Goal: Transaction & Acquisition: Purchase product/service

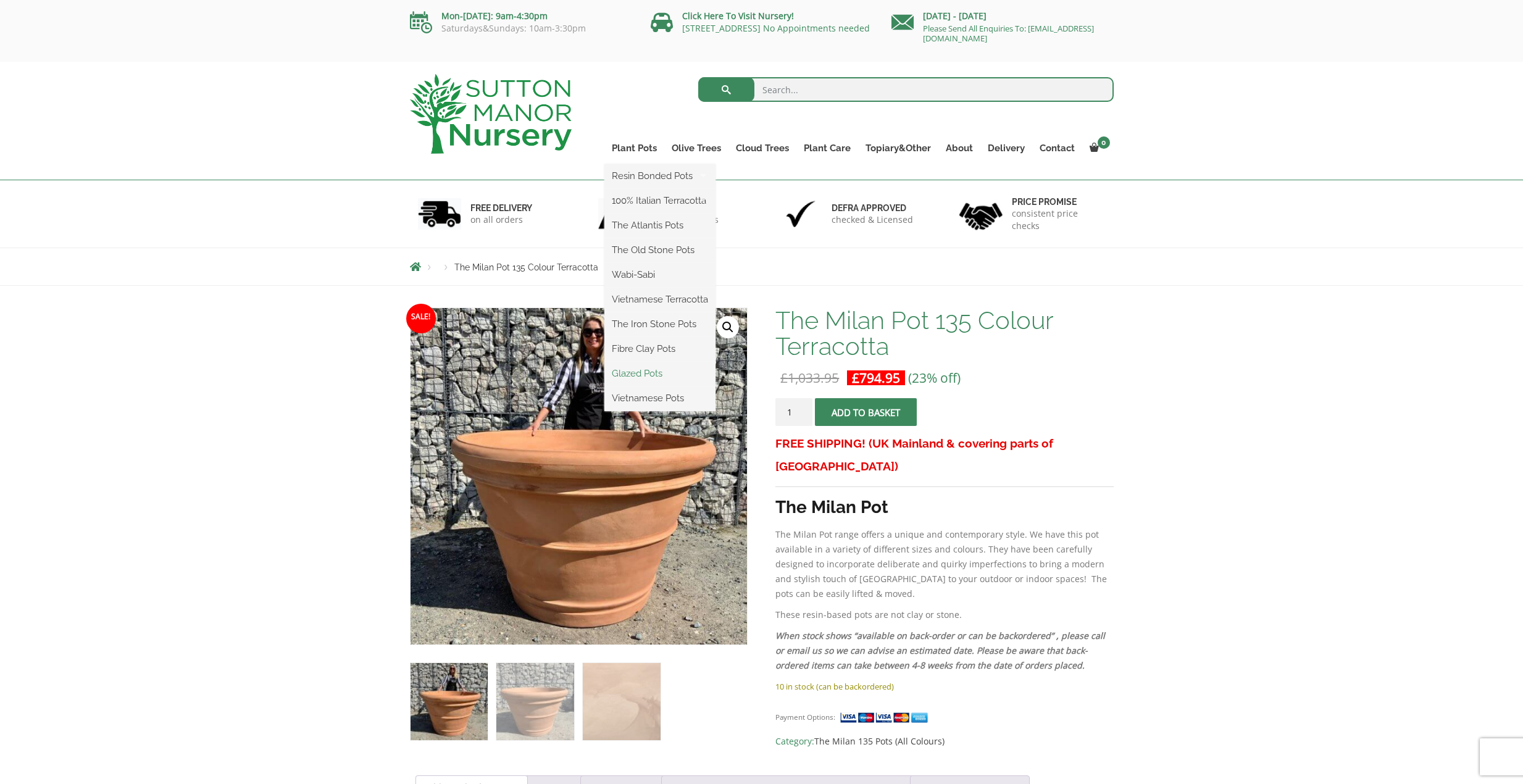
click at [641, 377] on link "Glazed Pots" at bounding box center [660, 373] width 111 height 18
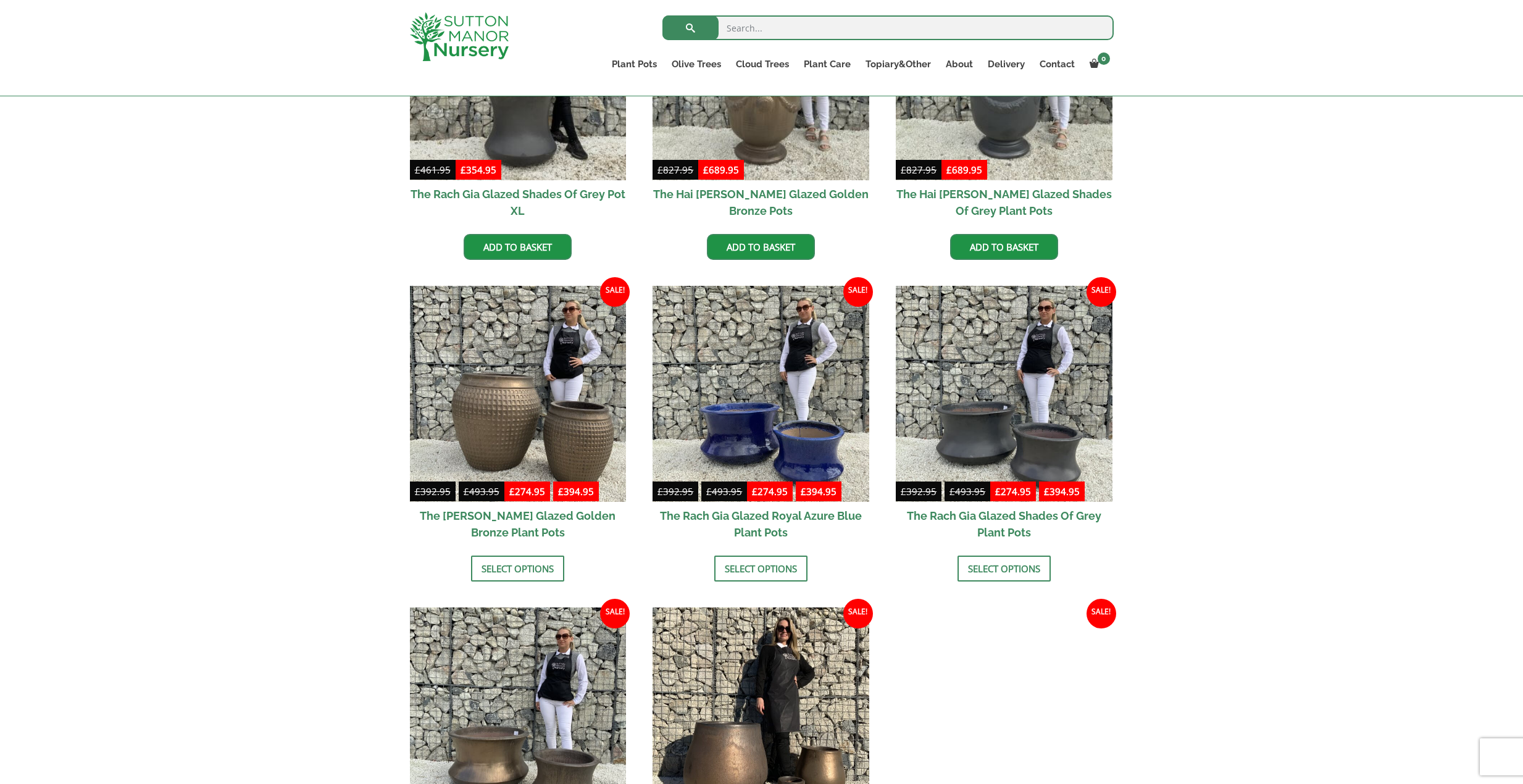
scroll to position [370, 0]
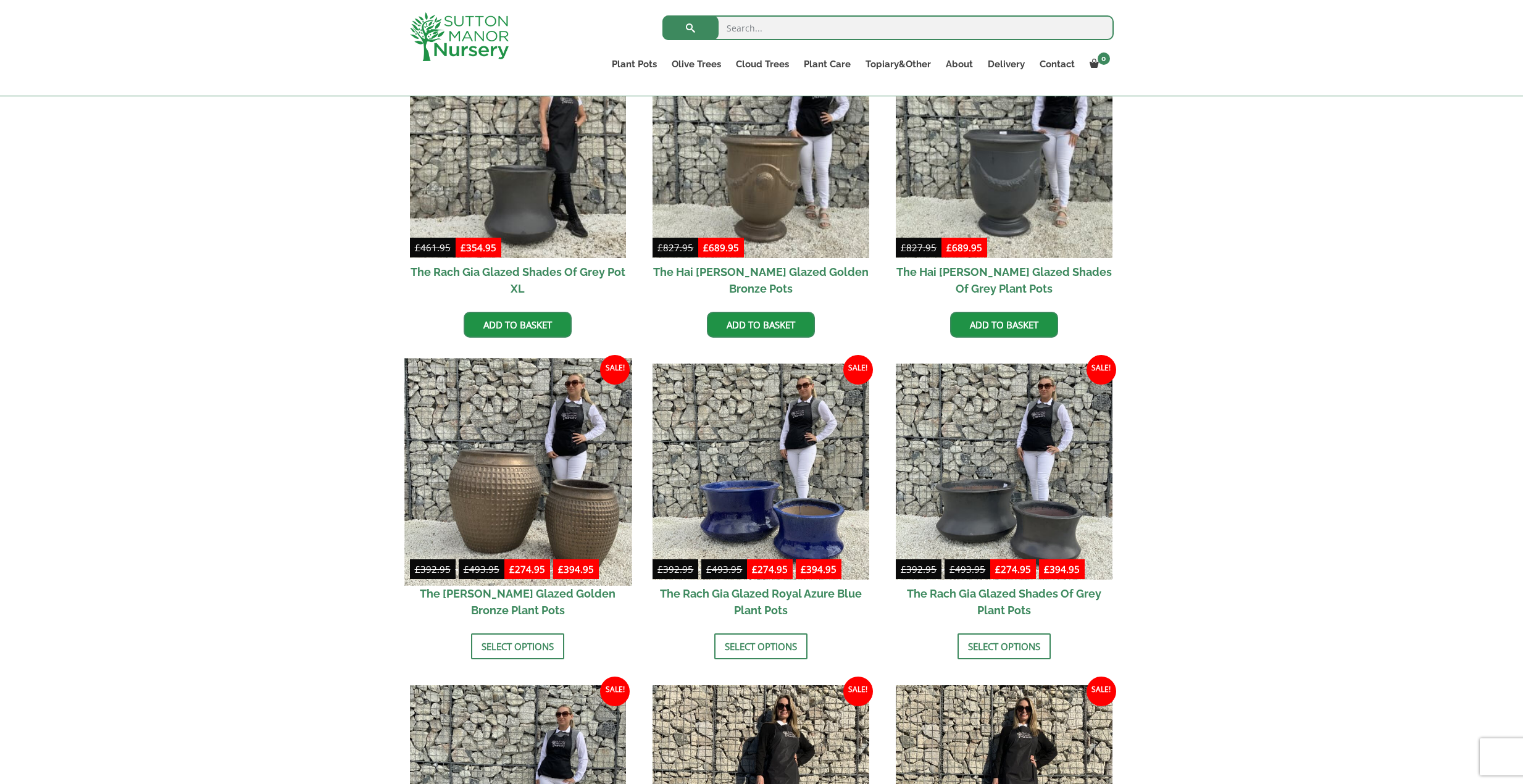
click at [482, 522] on img at bounding box center [518, 471] width 227 height 227
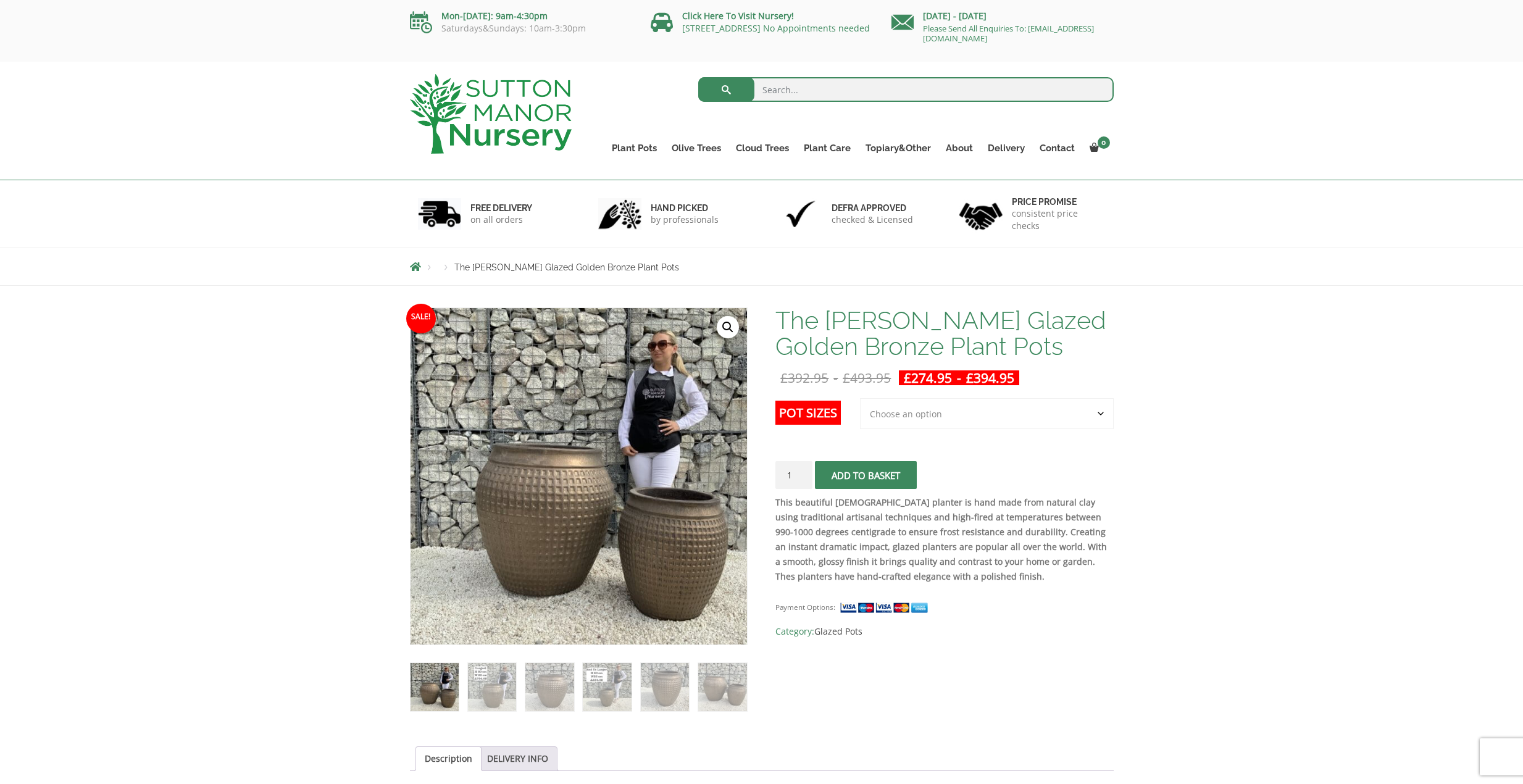
click at [1097, 416] on select "Choose an option 2nd to Largest Pot In The Picture Largest pot In The Picture" at bounding box center [987, 413] width 254 height 31
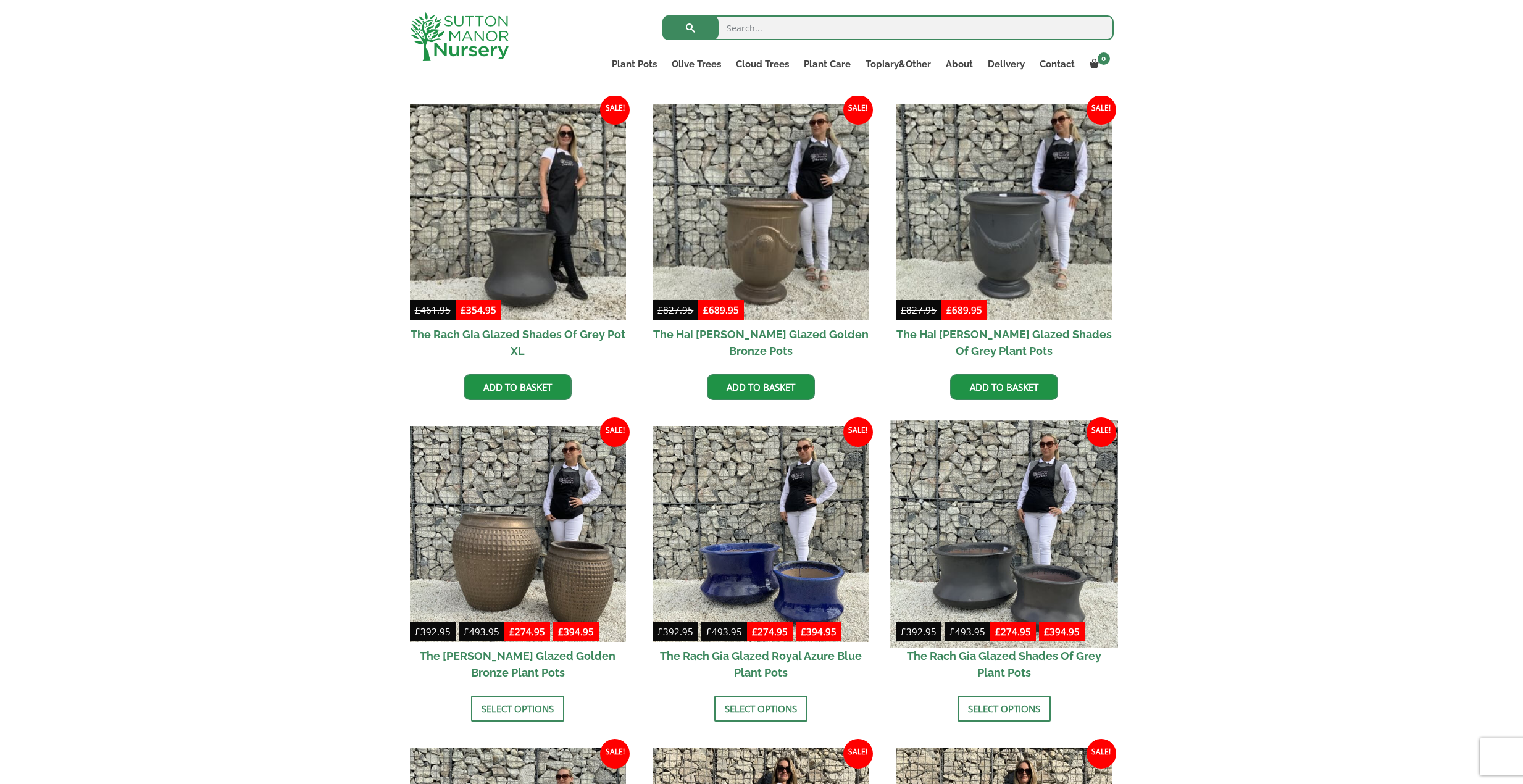
scroll to position [185, 0]
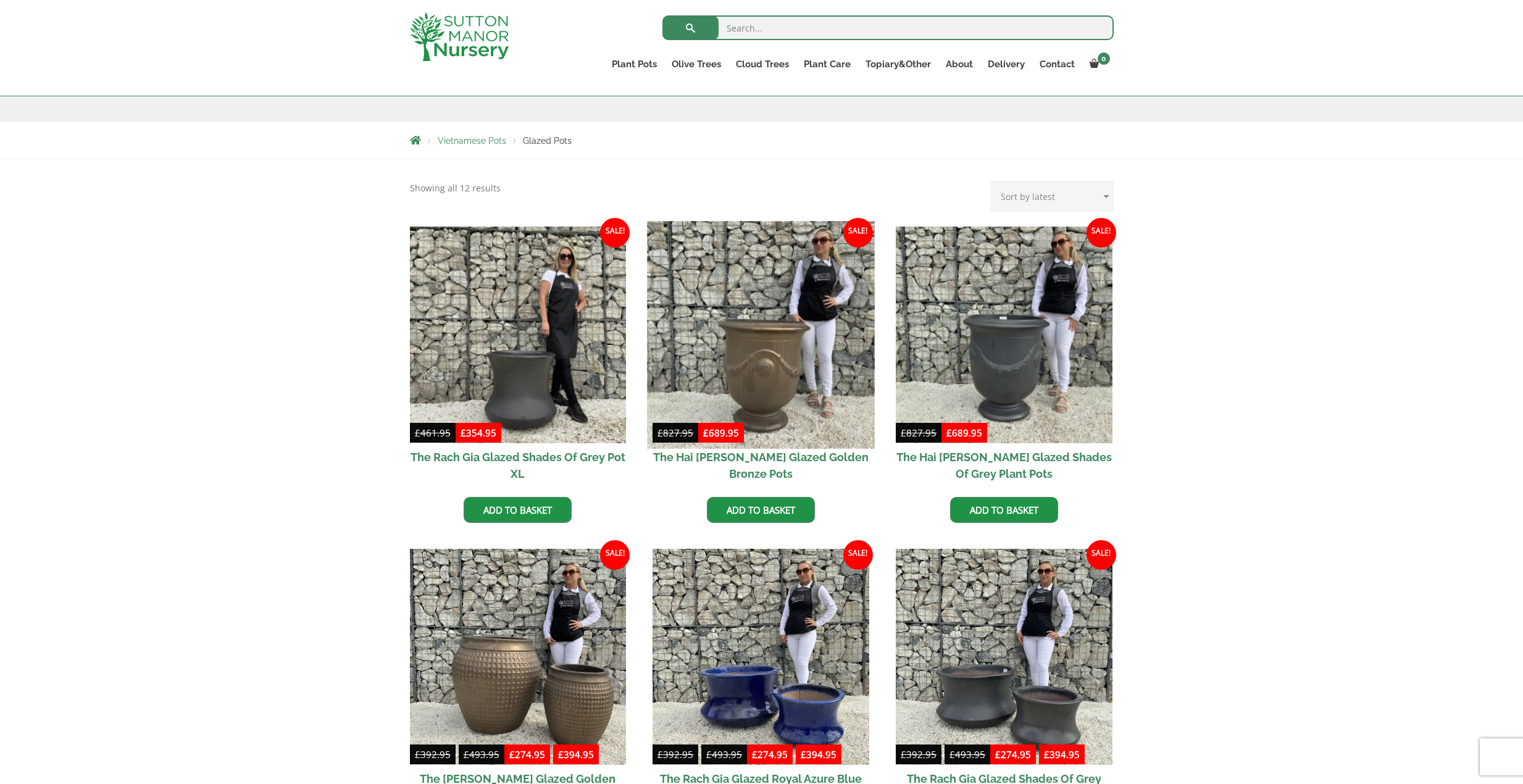
click at [750, 438] on img at bounding box center [761, 334] width 227 height 227
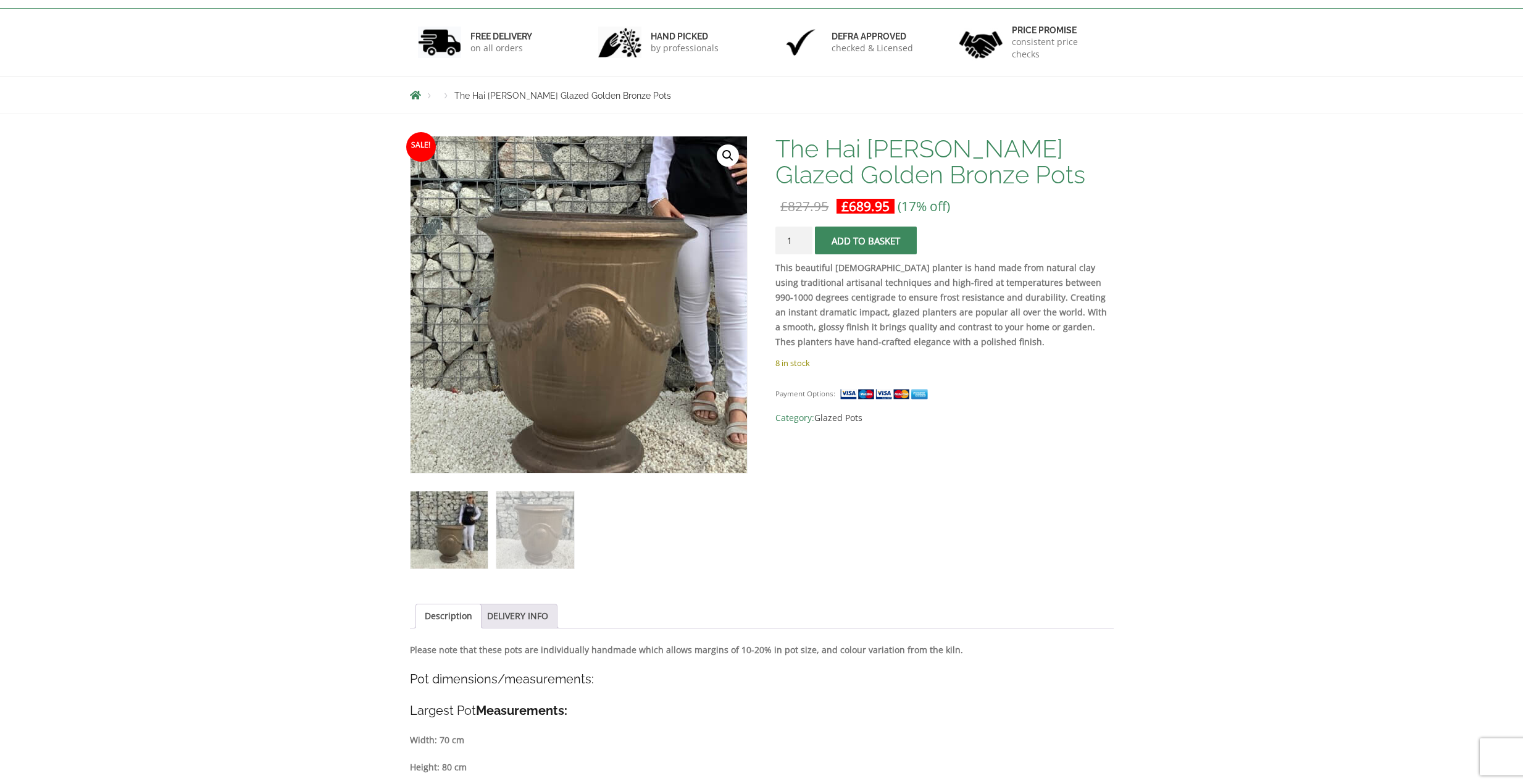
scroll to position [185, 0]
